Goal: Information Seeking & Learning: Learn about a topic

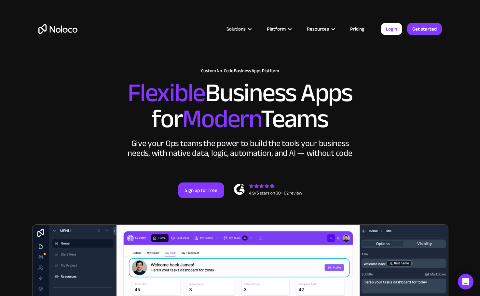
click at [392, 28] on link "Login" at bounding box center [390, 29] width 21 height 12
click at [358, 29] on link "Pricing" at bounding box center [357, 29] width 31 height 8
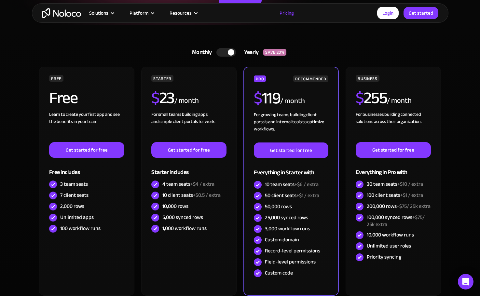
scroll to position [163, 0]
